Goal: Contribute content

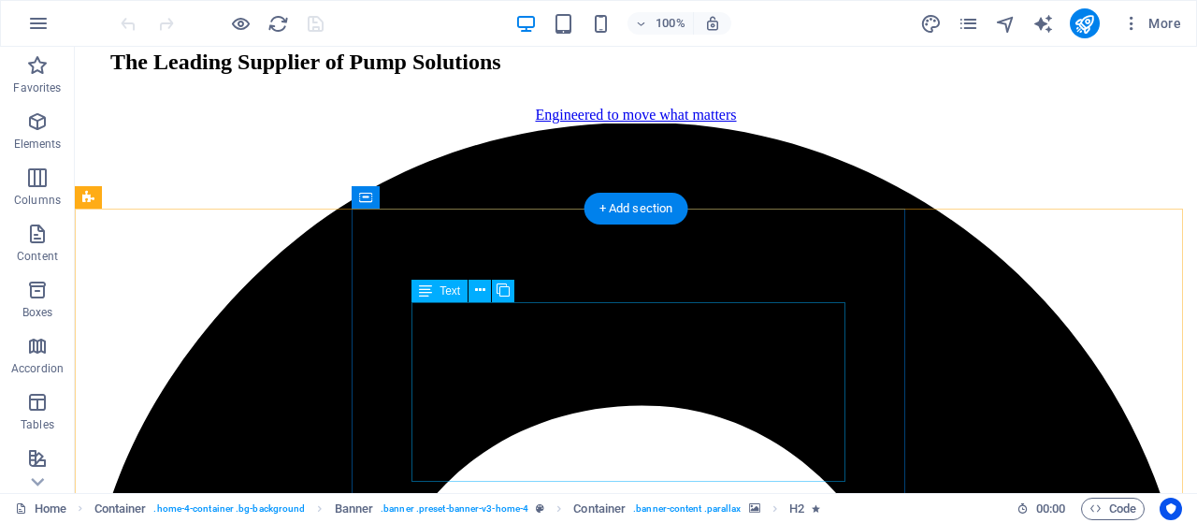
scroll to position [2339, 0]
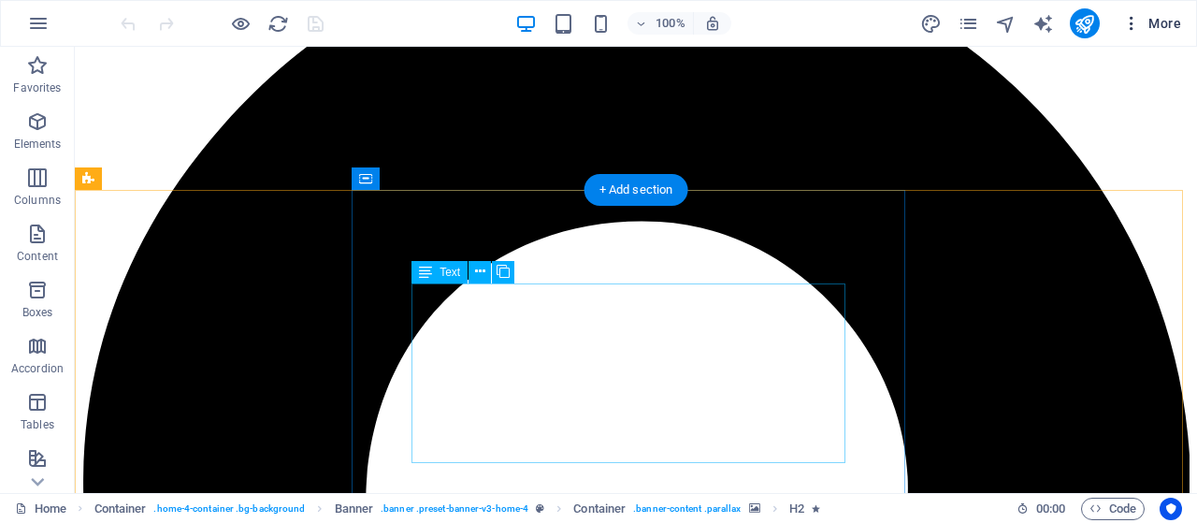
click at [1136, 25] on icon "button" at bounding box center [1131, 23] width 19 height 19
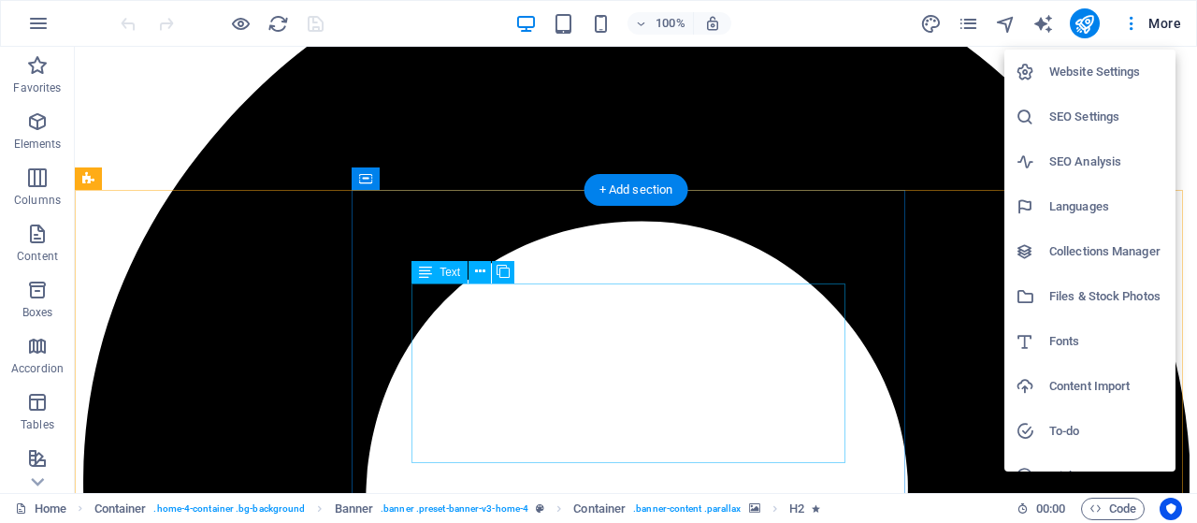
click at [1080, 116] on h6 "SEO Settings" at bounding box center [1107, 117] width 115 height 22
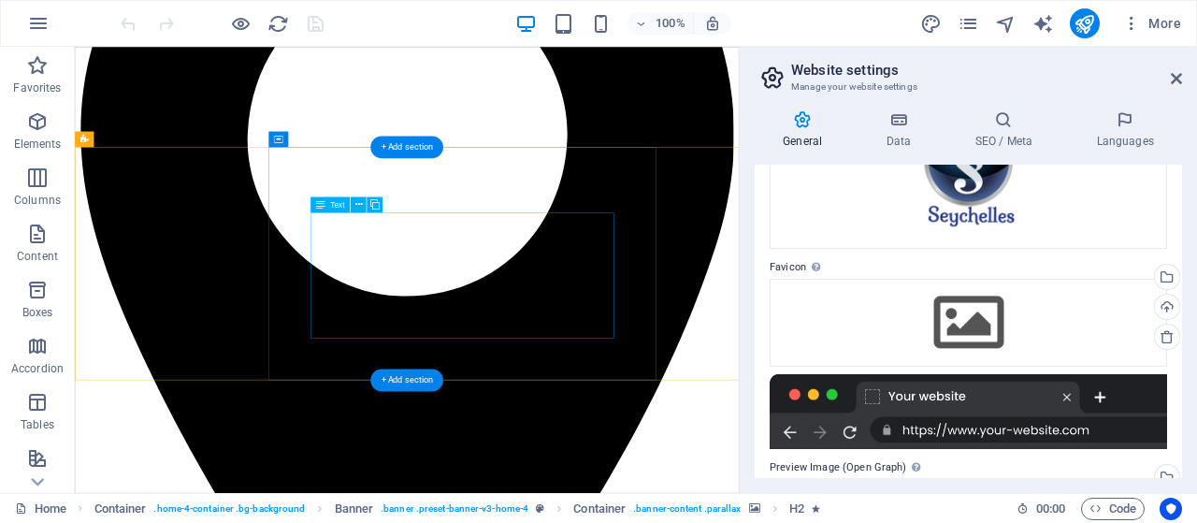
scroll to position [281, 0]
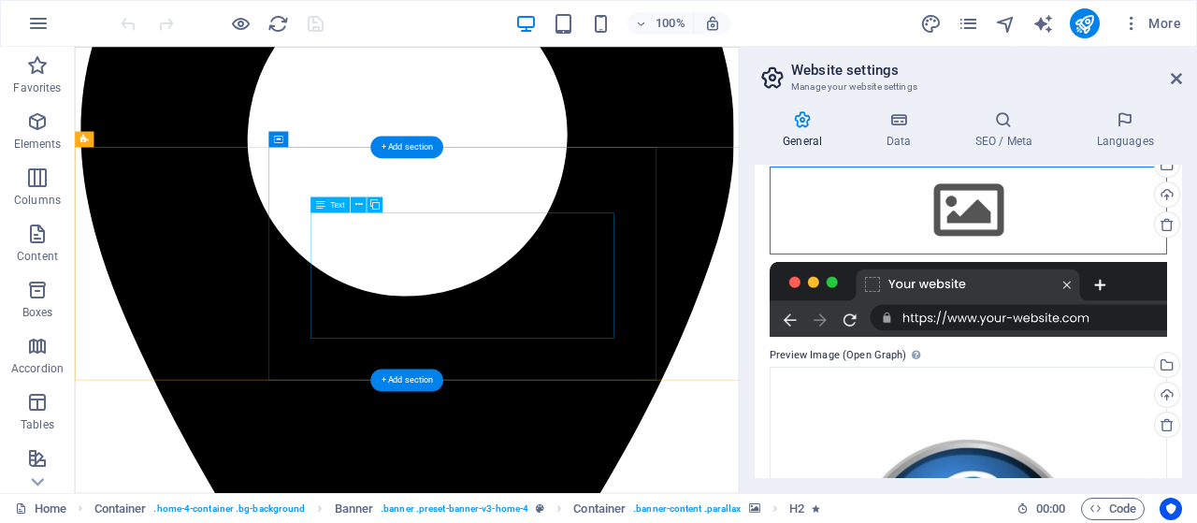
click at [988, 223] on div "Drag files here, click to choose files or select files from Files or our free s…" at bounding box center [969, 211] width 398 height 88
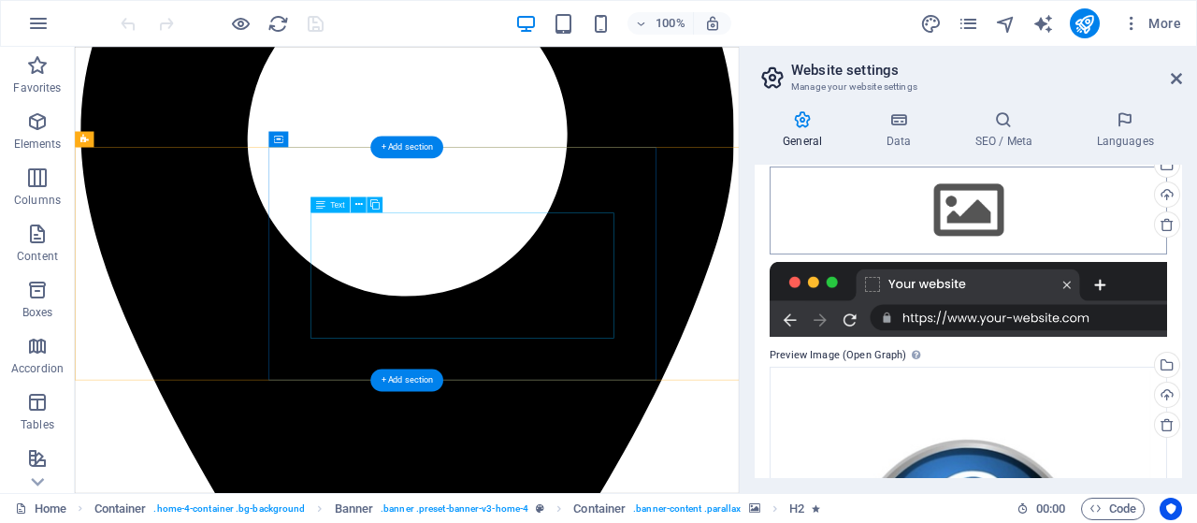
click at [988, 223] on body "Seychelles Pumps Home Favorites Elements Columns Content Boxes Accordion Tables…" at bounding box center [598, 261] width 1197 height 523
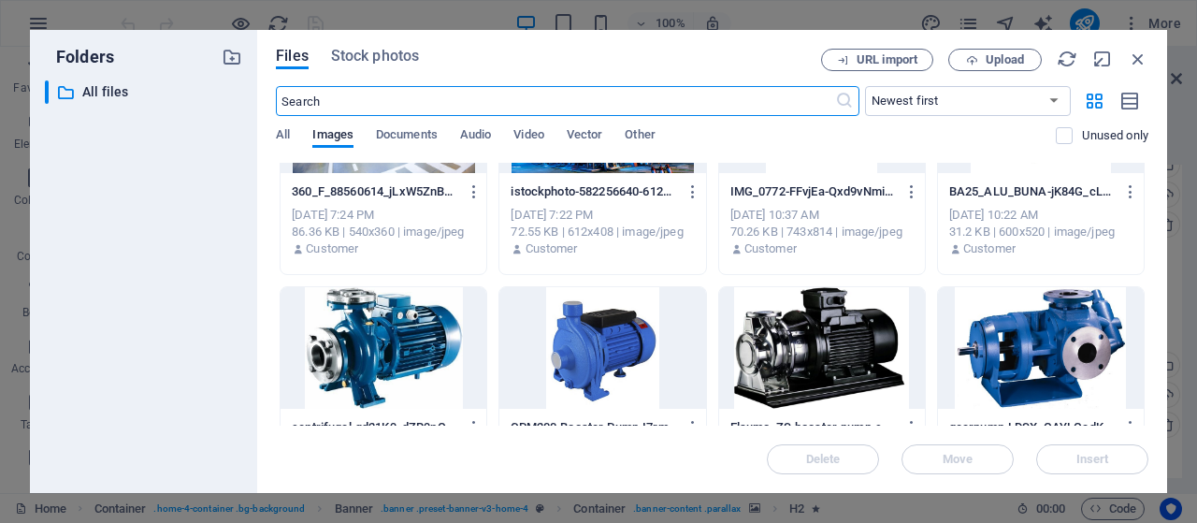
scroll to position [0, 0]
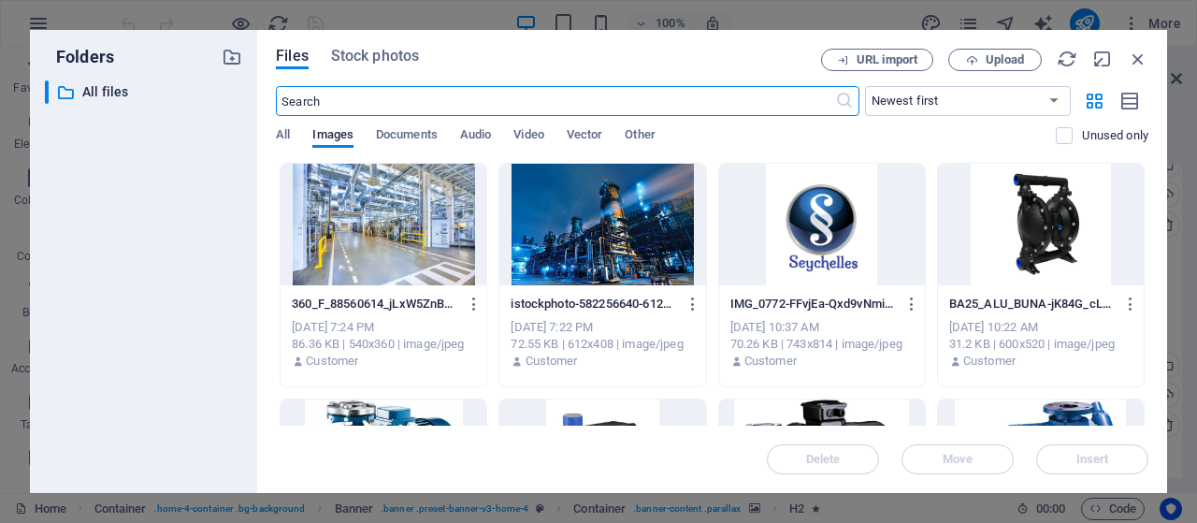
click at [791, 230] on div at bounding box center [822, 225] width 206 height 122
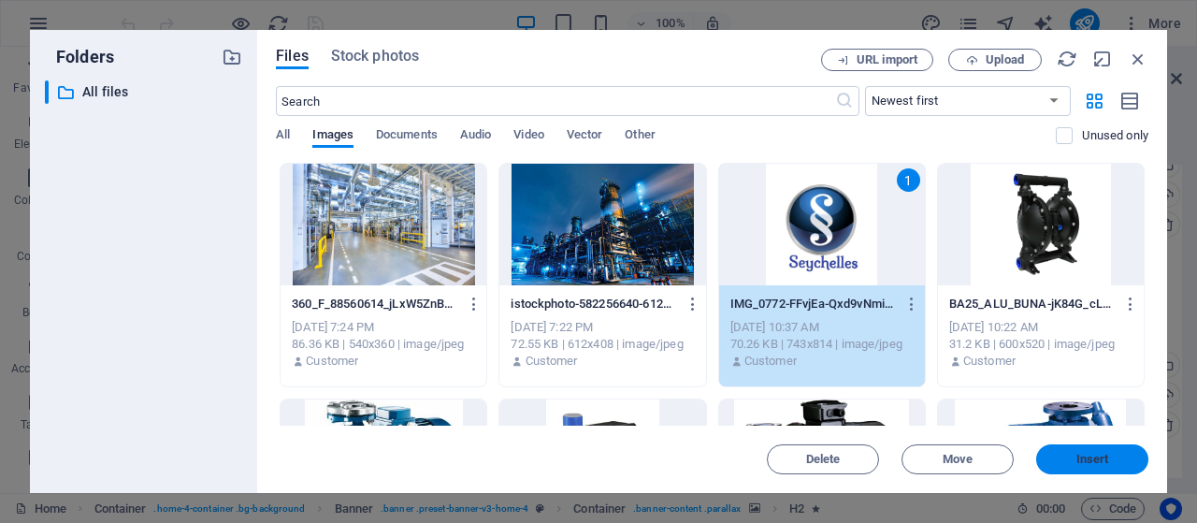
click at [1089, 460] on span "Insert" at bounding box center [1093, 459] width 33 height 11
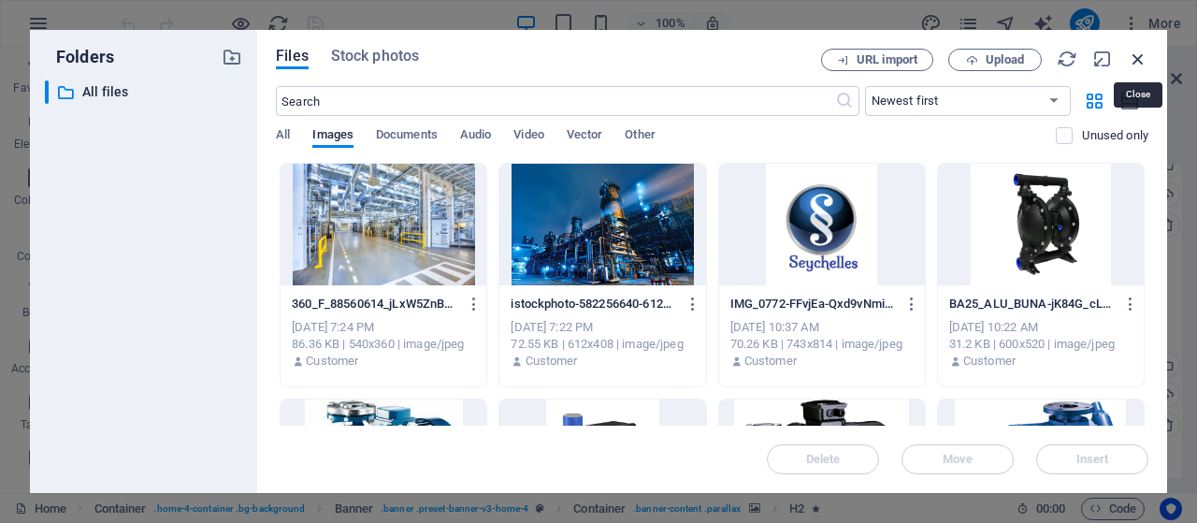
click at [1137, 54] on icon "button" at bounding box center [1138, 59] width 21 height 21
select select "image"
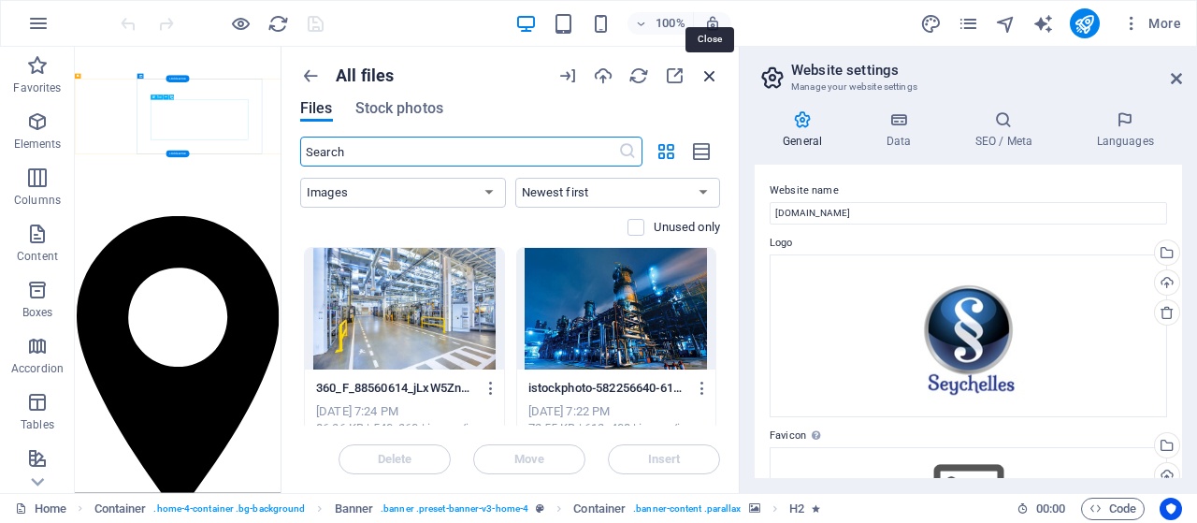
click at [711, 74] on icon "button" at bounding box center [710, 75] width 21 height 21
click at [1177, 75] on icon at bounding box center [1176, 78] width 11 height 15
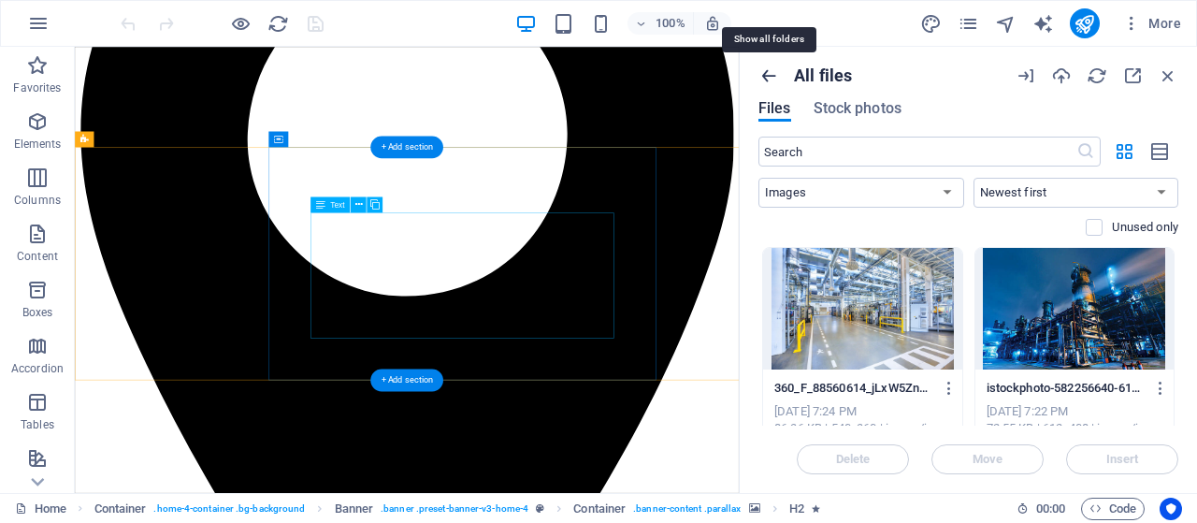
click at [773, 80] on icon "button" at bounding box center [769, 75] width 21 height 21
